Goal: Transaction & Acquisition: Purchase product/service

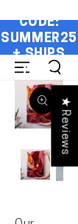
select select "**********"
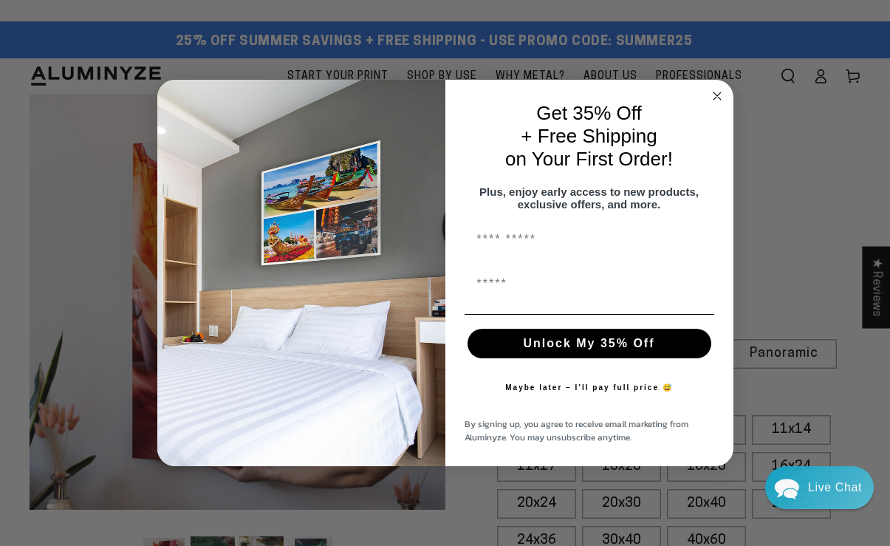
click at [78, 87] on circle "Close dialog" at bounding box center [717, 95] width 17 height 17
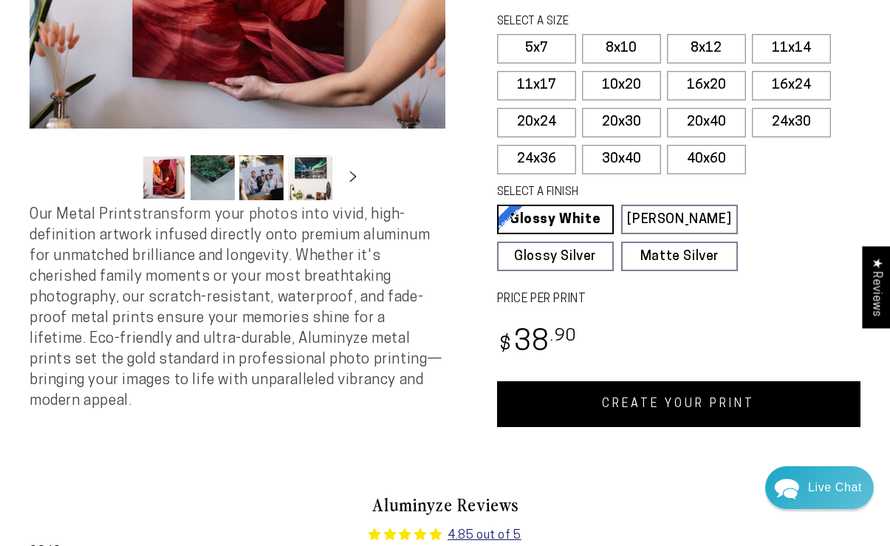
scroll to position [517, 0]
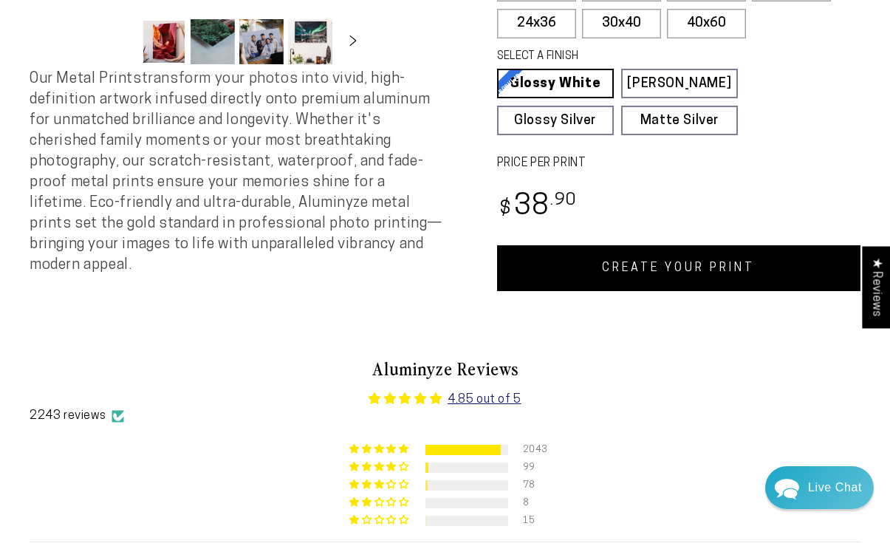
click at [78, 223] on link "CREATE YOUR PRINT" at bounding box center [679, 268] width 364 height 46
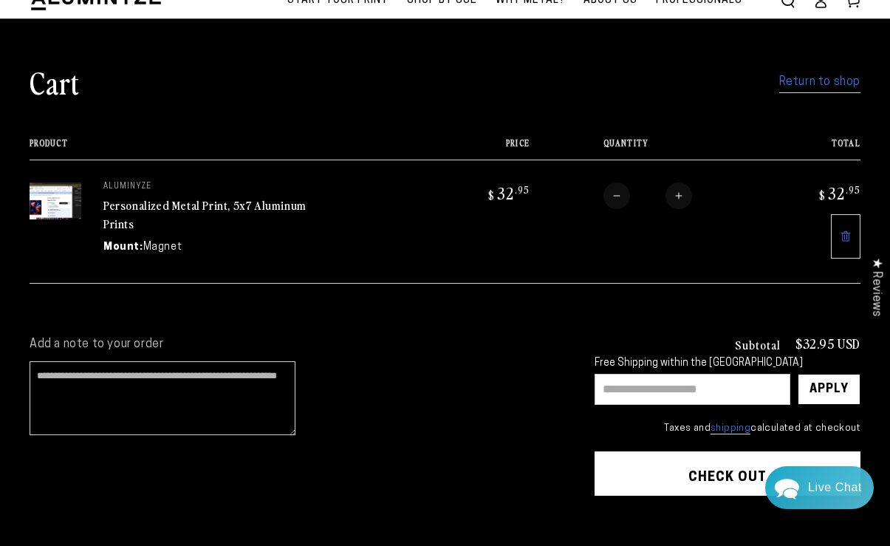
scroll to position [148, 0]
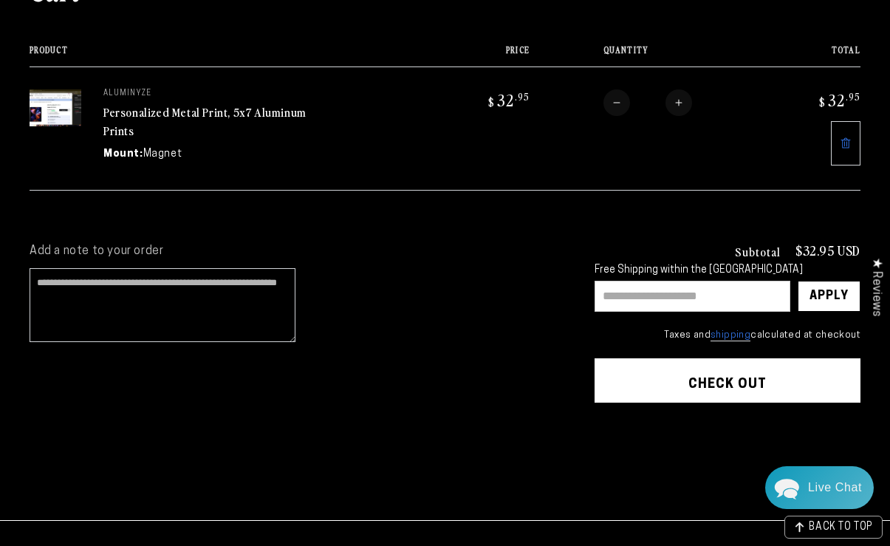
click at [724, 381] on button "Check out" at bounding box center [728, 380] width 266 height 44
